Goal: Task Accomplishment & Management: Complete application form

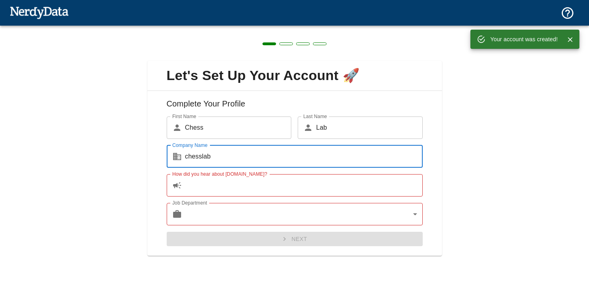
type input "chesslab"
click at [272, 184] on input "How did you hear about [DOMAIN_NAME]?" at bounding box center [303, 185] width 237 height 22
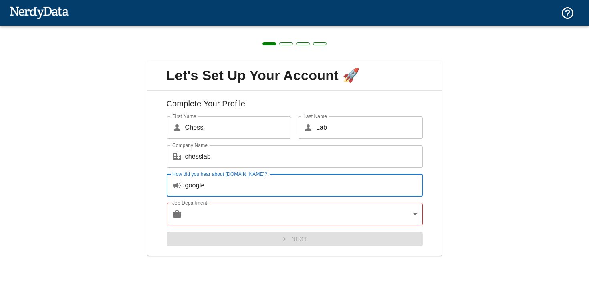
type input "google"
click at [264, 28] on body "Technologies Domains Pricing Products Create a Report Create a list of websites…" at bounding box center [294, 14] width 589 height 28
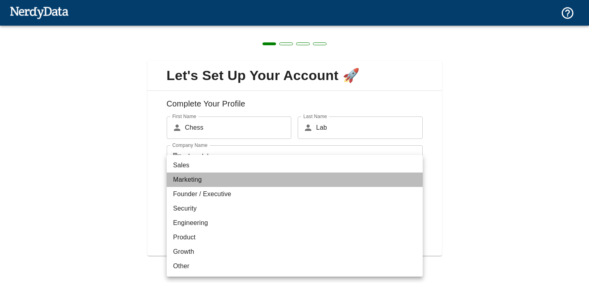
click at [225, 179] on li "Marketing" at bounding box center [295, 180] width 256 height 14
type input "marketing"
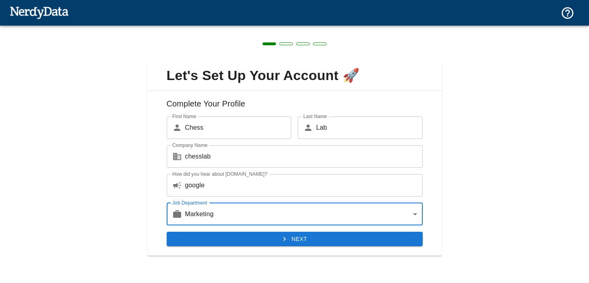
click at [258, 238] on button "Next" at bounding box center [295, 239] width 256 height 15
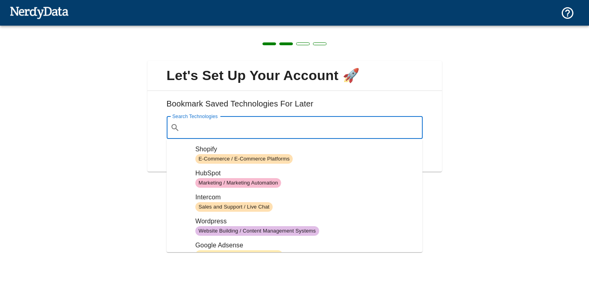
click at [251, 131] on input "Search Technologies" at bounding box center [301, 127] width 236 height 15
click at [243, 150] on span "Shopify" at bounding box center [305, 150] width 221 height 10
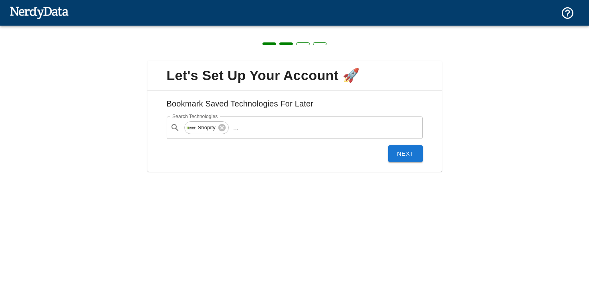
click at [390, 153] on button "Next" at bounding box center [405, 153] width 34 height 17
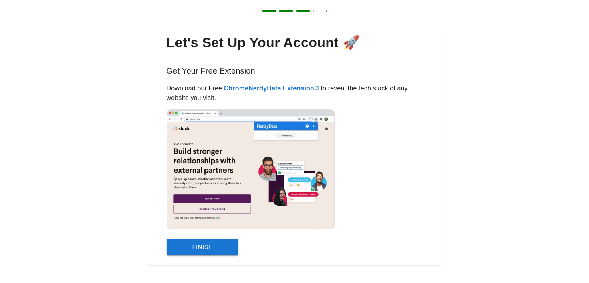
scroll to position [40, 0]
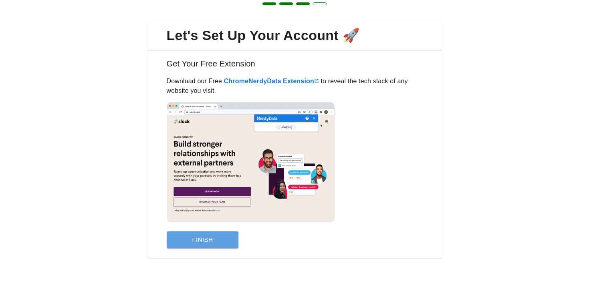
click at [208, 237] on button "Finish" at bounding box center [203, 239] width 72 height 17
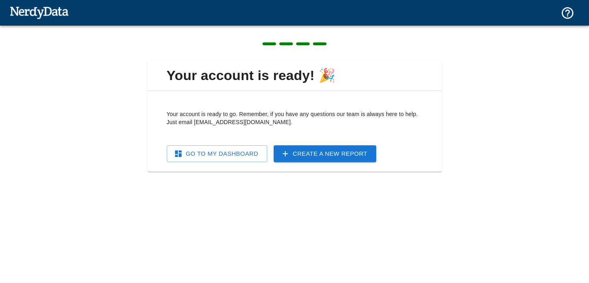
click at [247, 154] on link "Go To My Dashboard" at bounding box center [217, 153] width 101 height 17
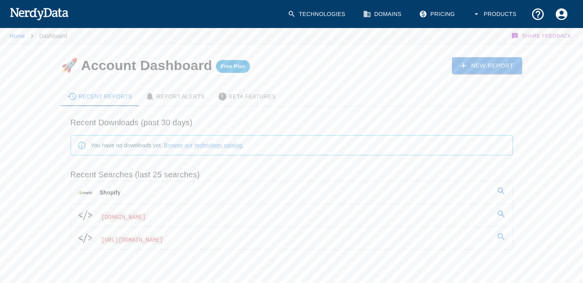
click at [140, 216] on span "[DOMAIN_NAME]" at bounding box center [124, 217] width 48 height 8
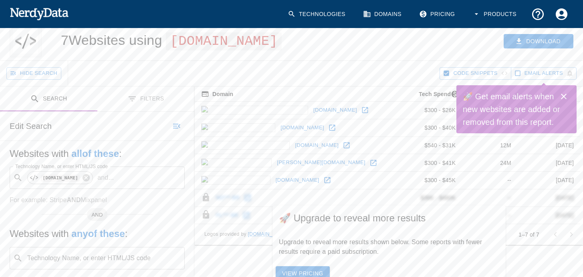
scroll to position [19, 0]
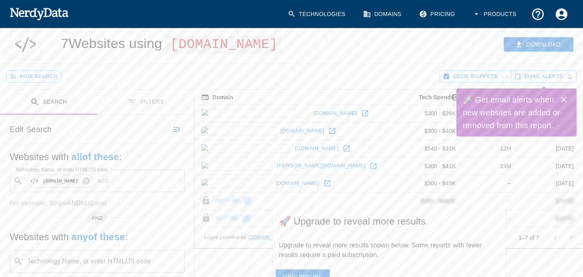
click at [563, 99] on icon "Close" at bounding box center [564, 100] width 6 height 6
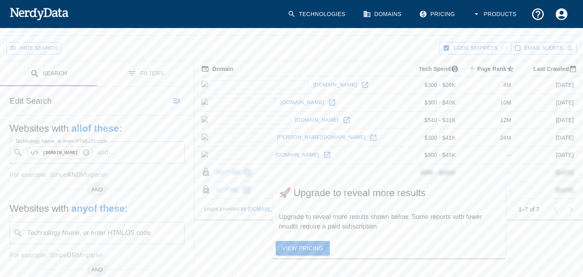
scroll to position [56, 0]
